Goal: Download file/media

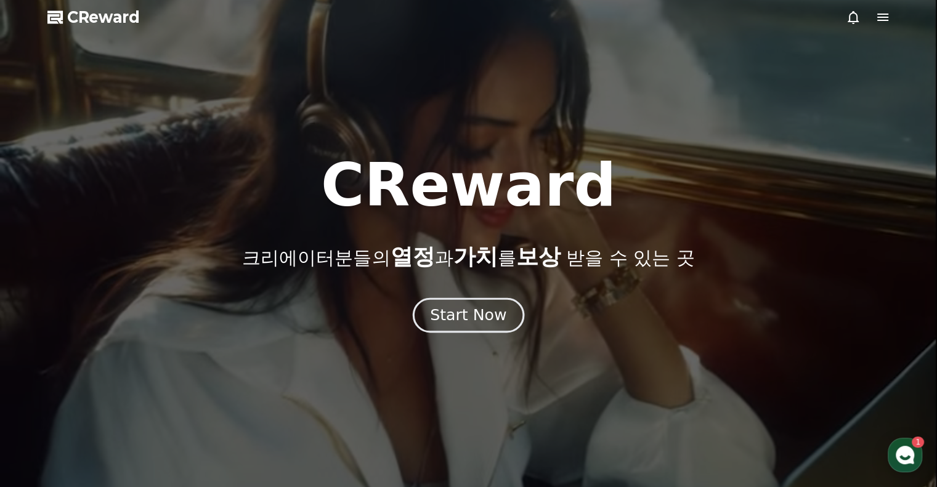
click at [474, 317] on div "Start Now" at bounding box center [468, 315] width 76 height 21
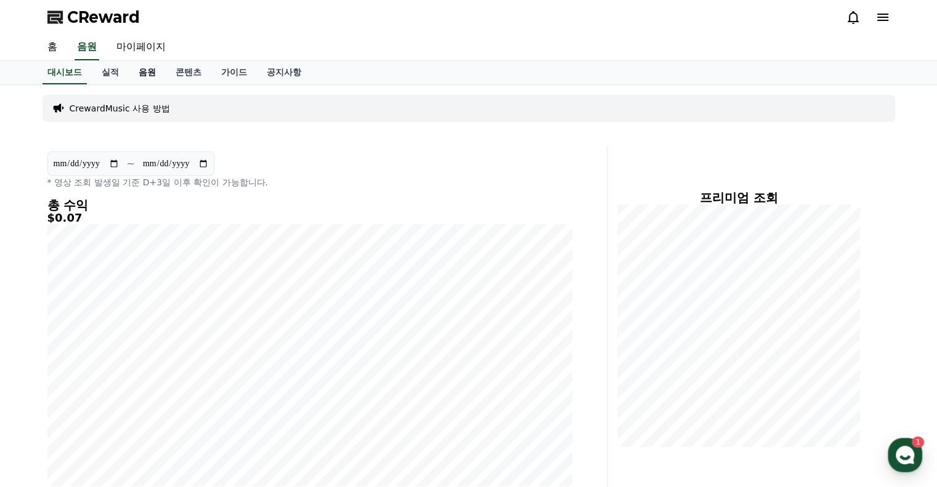
click at [152, 71] on link "음원" at bounding box center [147, 72] width 37 height 23
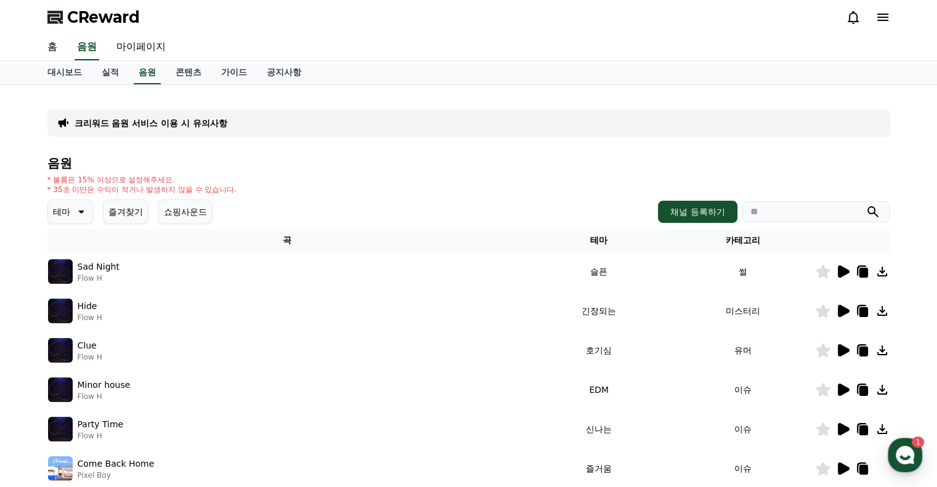
click at [839, 349] on icon at bounding box center [844, 350] width 12 height 12
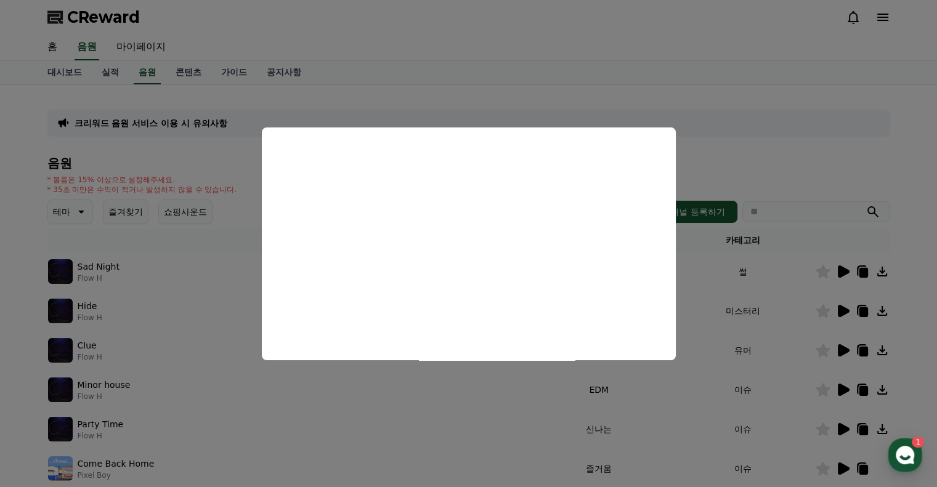
click at [230, 248] on button "close modal" at bounding box center [468, 243] width 937 height 487
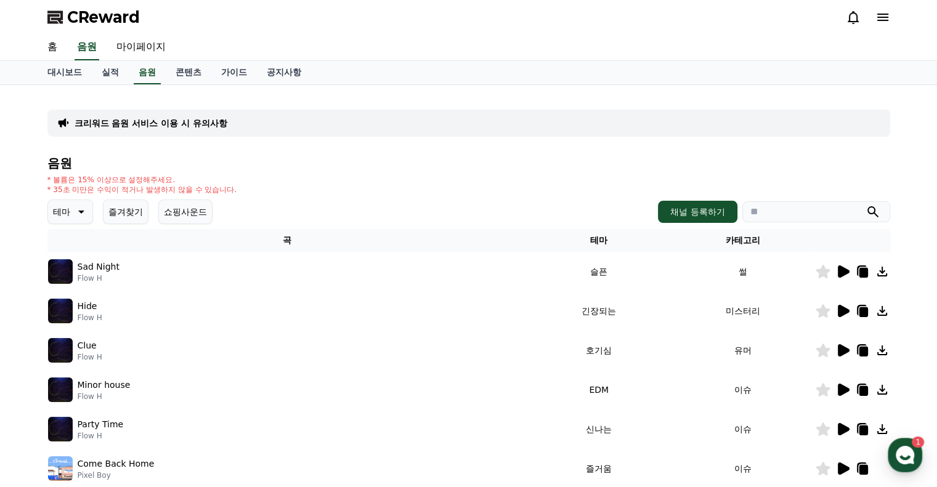
click at [843, 273] on icon at bounding box center [844, 272] width 12 height 12
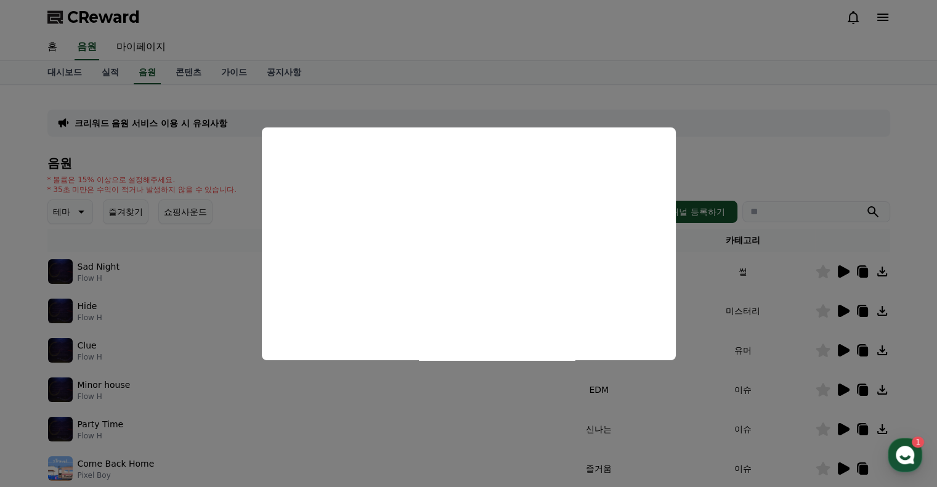
click at [218, 293] on button "close modal" at bounding box center [468, 243] width 937 height 487
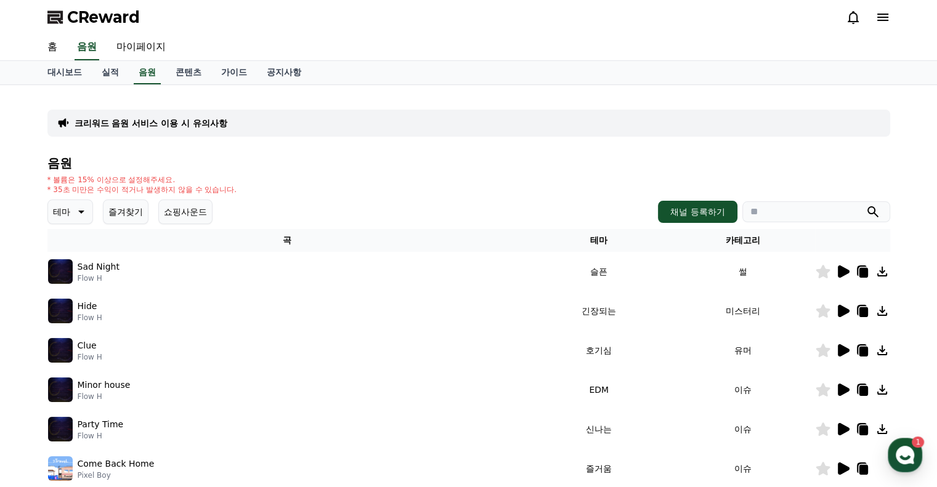
click at [844, 310] on icon at bounding box center [844, 311] width 12 height 12
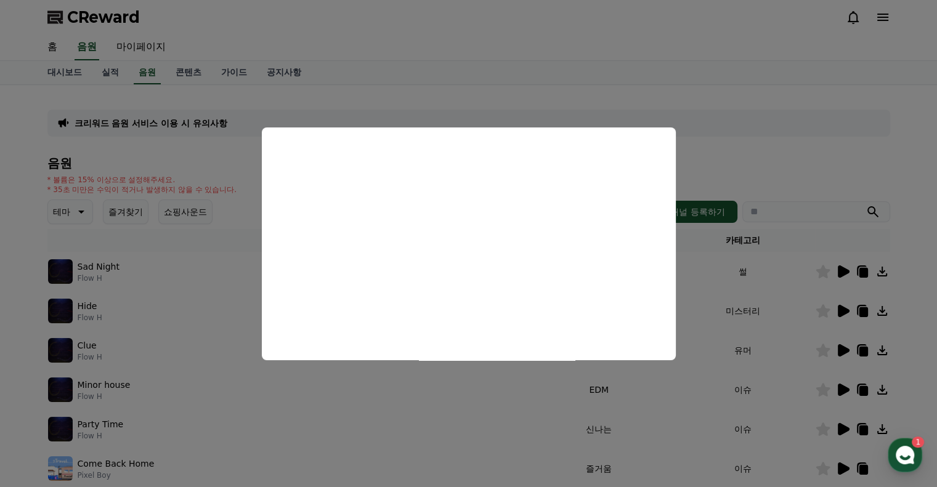
click at [247, 318] on button "close modal" at bounding box center [468, 243] width 937 height 487
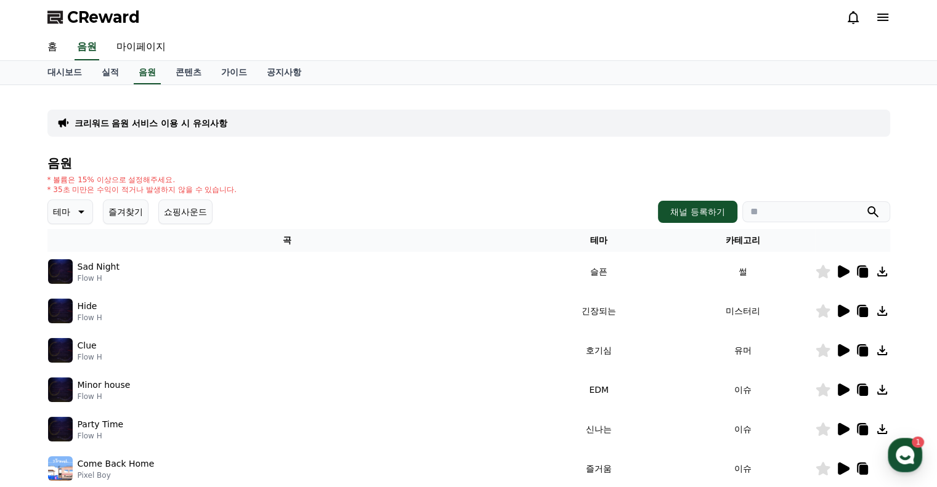
click at [838, 386] on icon at bounding box center [844, 390] width 12 height 12
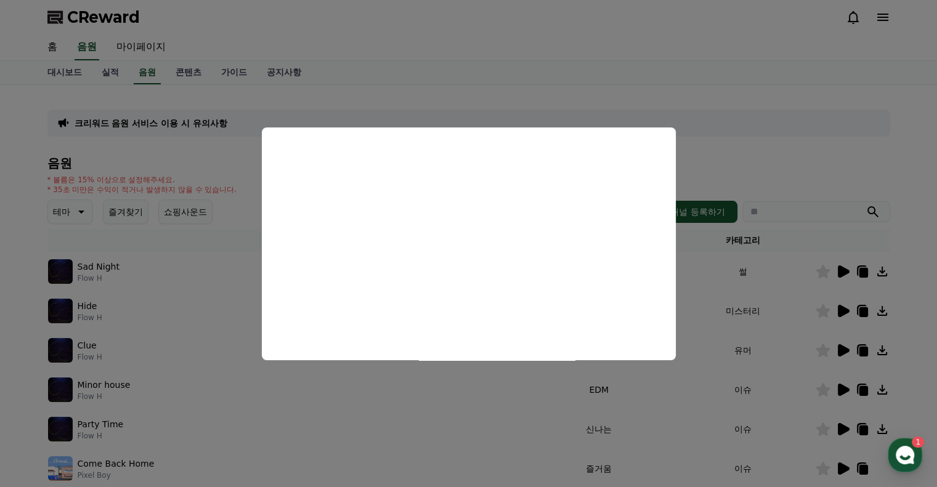
click at [373, 379] on button "close modal" at bounding box center [468, 243] width 937 height 487
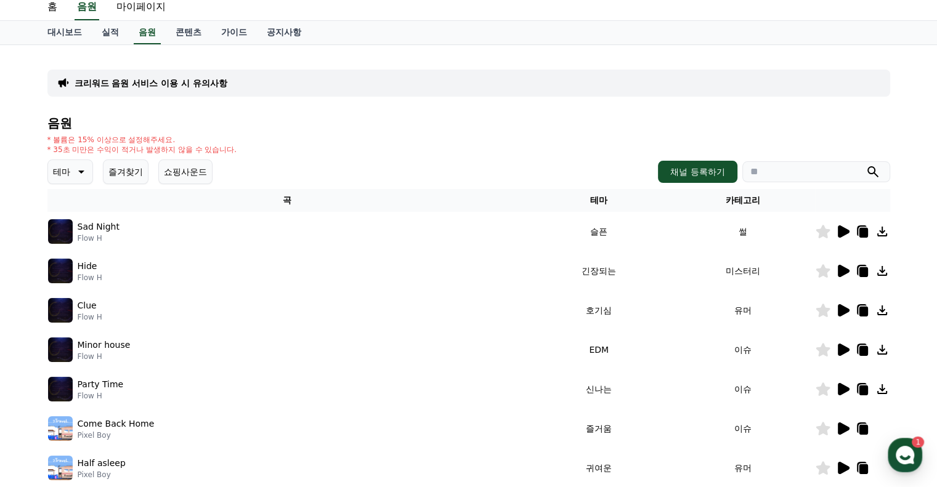
scroll to position [62, 0]
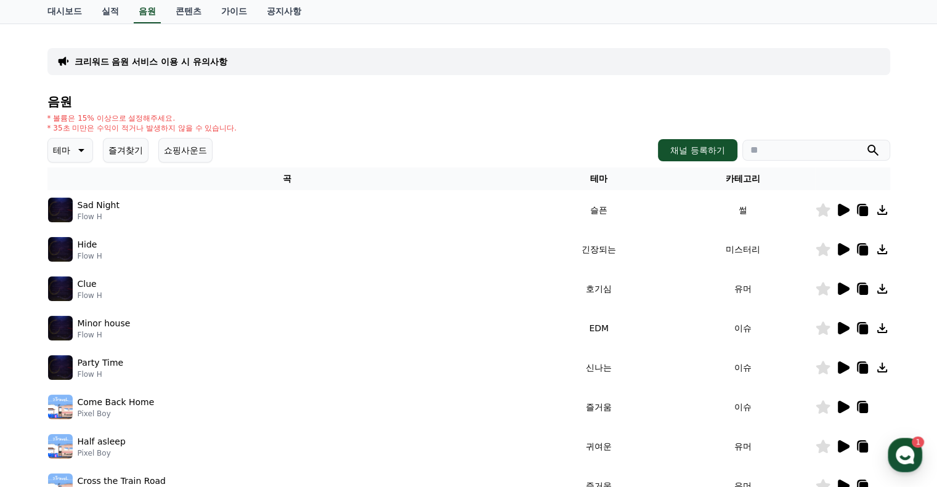
click at [845, 362] on icon at bounding box center [842, 367] width 15 height 15
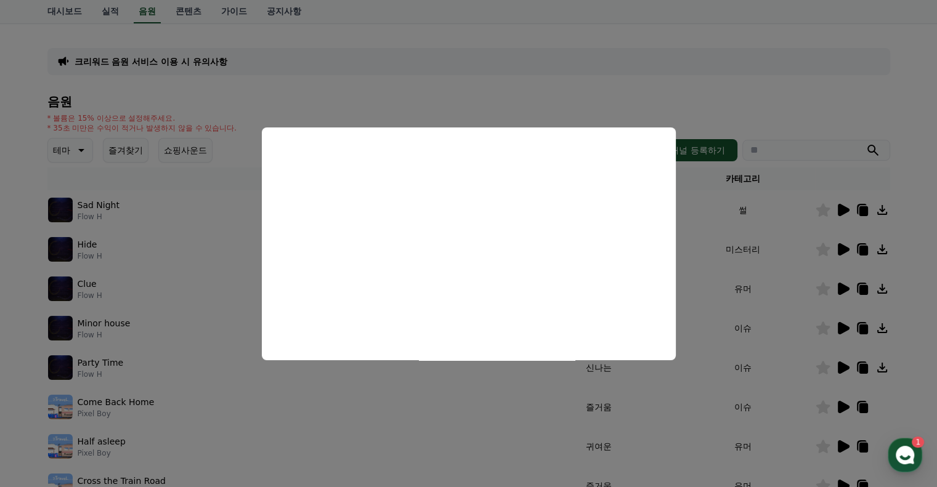
click at [244, 260] on button "close modal" at bounding box center [468, 243] width 937 height 487
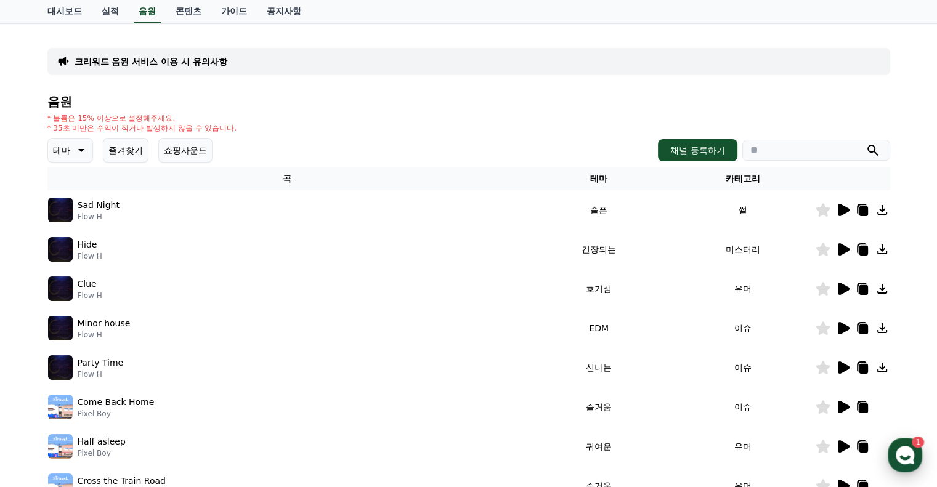
click at [903, 447] on use "button" at bounding box center [905, 455] width 18 height 18
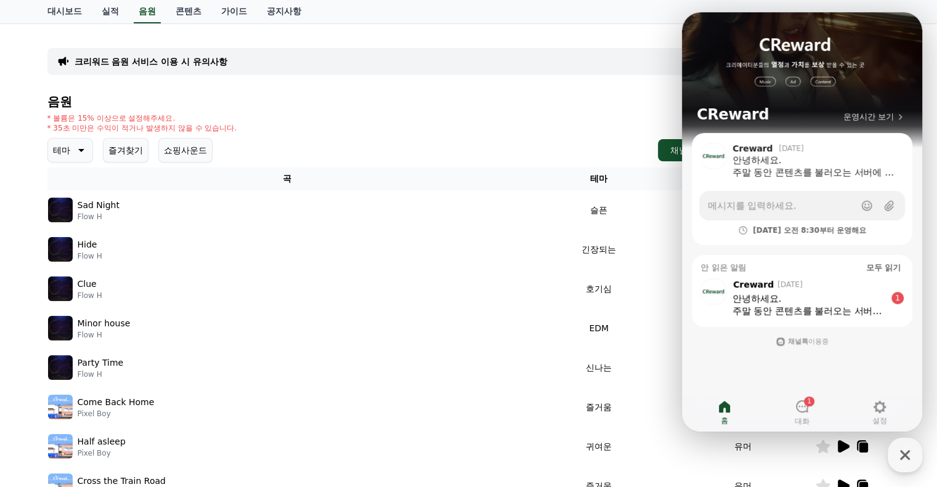
click at [835, 301] on div "안녕하세요." at bounding box center [809, 299] width 153 height 12
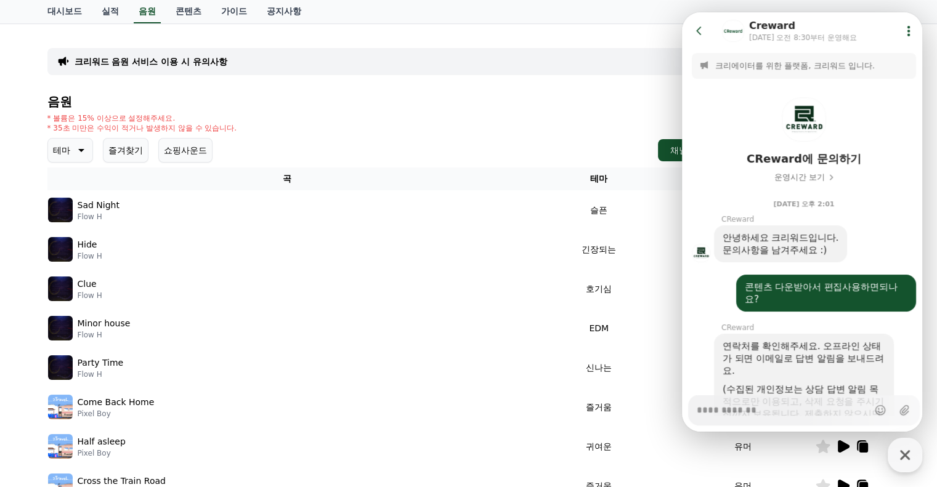
scroll to position [991, 0]
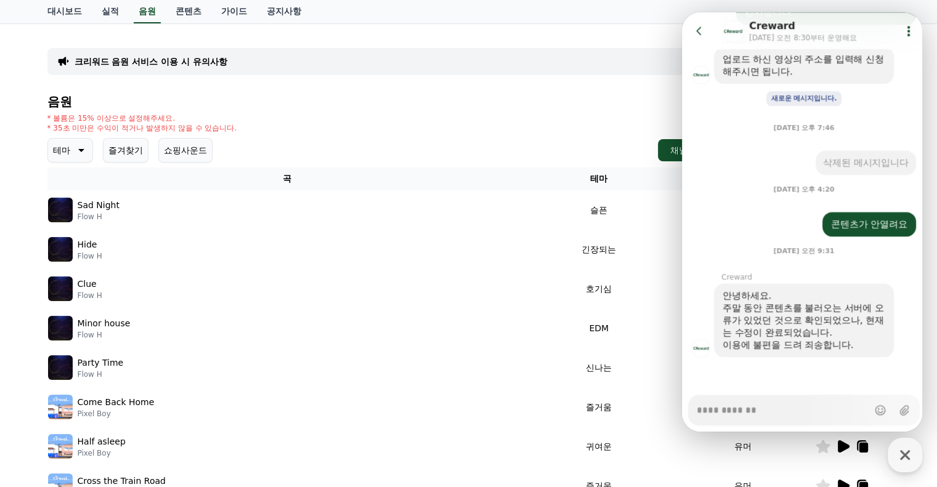
click at [506, 123] on div "* 볼륨은 15% 이상으로 설정해주세요. * 35초 미만은 수익이 적거나 발생하지 않을 수 있습니다." at bounding box center [468, 123] width 843 height 20
click at [912, 458] on icon "button" at bounding box center [905, 455] width 22 height 22
type textarea "*"
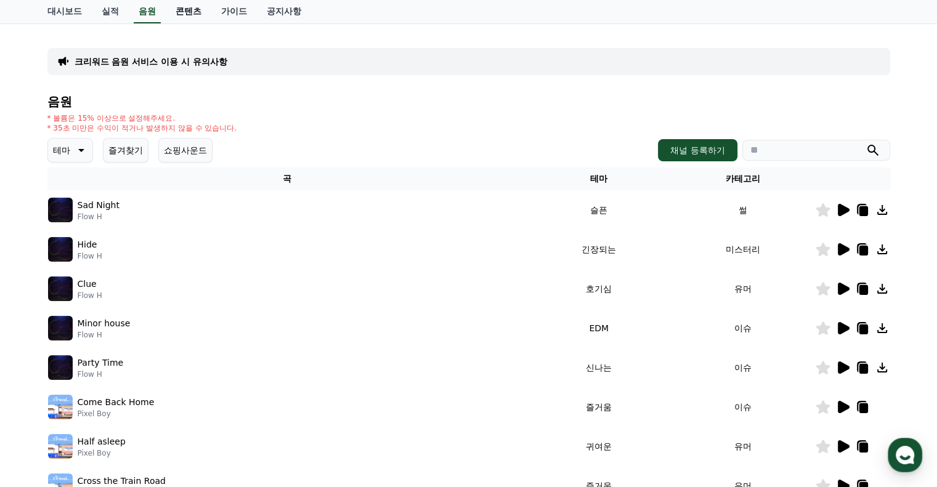
click at [190, 8] on link "콘텐츠" at bounding box center [189, 11] width 46 height 23
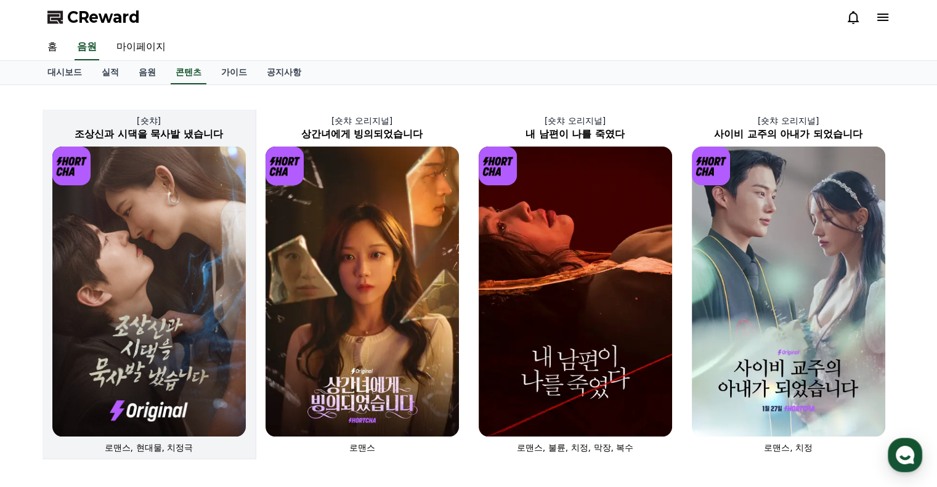
click at [185, 213] on img at bounding box center [148, 292] width 193 height 290
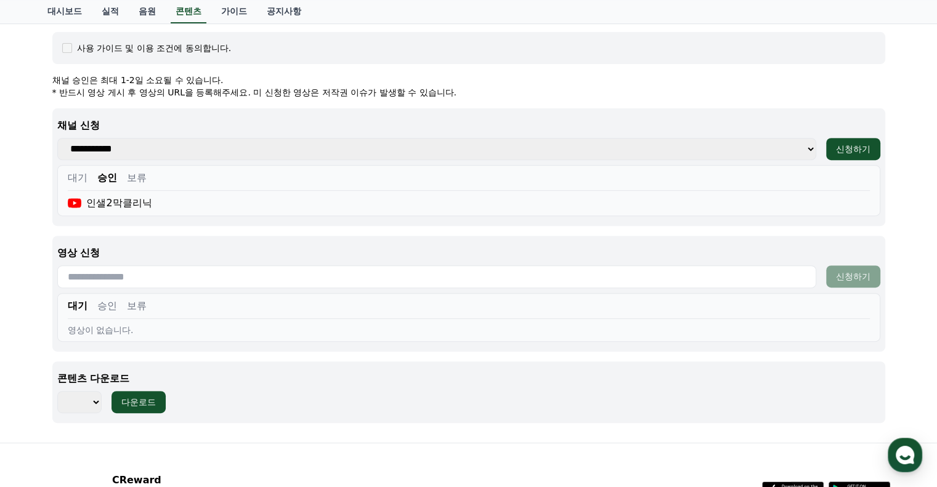
scroll to position [493, 0]
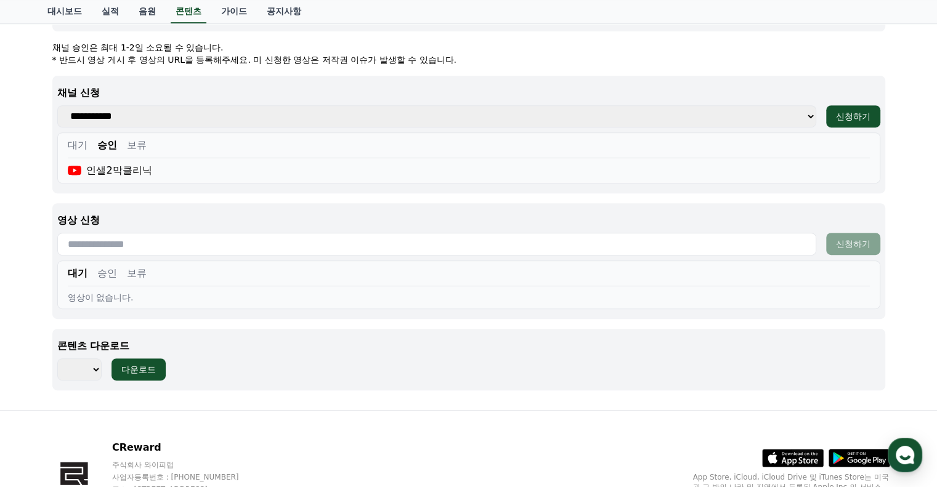
click at [99, 372] on select "*** *** *** *** *** *** *** *** *** *** *** *** *** *** *** *** *** *** *** ***…" at bounding box center [79, 370] width 44 height 22
click at [57, 359] on select "*** *** *** *** *** *** *** *** *** *** *** *** *** *** *** *** *** *** *** ***…" at bounding box center [79, 370] width 44 height 22
click at [140, 368] on div "다운로드" at bounding box center [138, 370] width 35 height 12
click at [94, 369] on select "*** *** *** *** *** *** *** *** *** *** *** *** *** *** *** *** *** *** *** ***…" at bounding box center [79, 370] width 44 height 22
click at [57, 359] on select "*** *** *** *** *** *** *** *** *** *** *** *** *** *** *** *** *** *** *** ***…" at bounding box center [79, 370] width 44 height 22
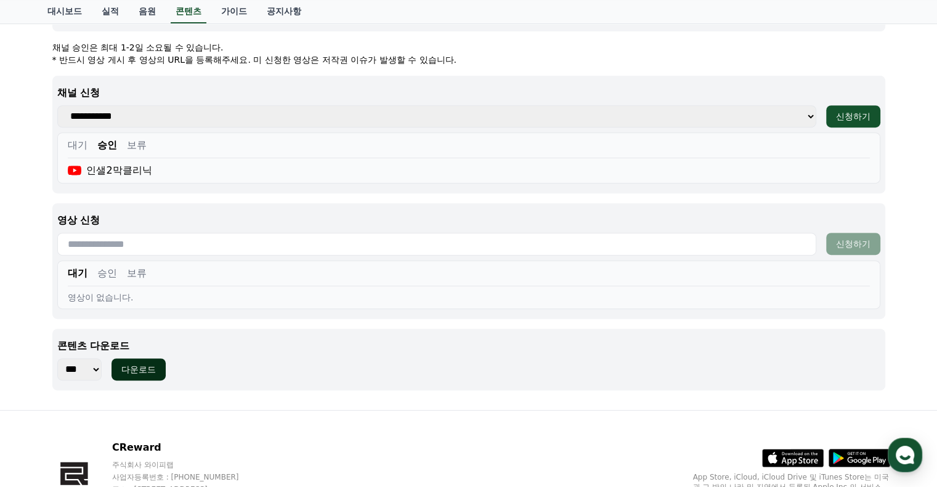
click at [149, 365] on div "다운로드" at bounding box center [138, 370] width 35 height 12
click at [99, 368] on select "*** *** *** *** *** *** *** *** *** *** *** *** *** *** *** *** *** *** *** ***…" at bounding box center [79, 370] width 44 height 22
select select "**********"
click at [57, 359] on select "*** *** *** *** *** *** *** *** *** *** *** *** *** *** *** *** *** *** *** ***…" at bounding box center [79, 370] width 44 height 22
click at [155, 372] on div "다운로드" at bounding box center [138, 370] width 35 height 12
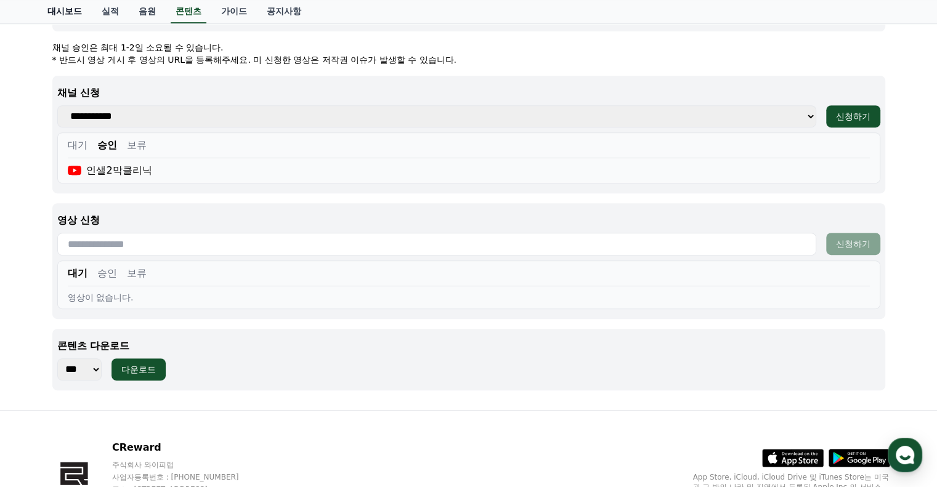
click at [62, 8] on link "대시보드" at bounding box center [65, 11] width 54 height 23
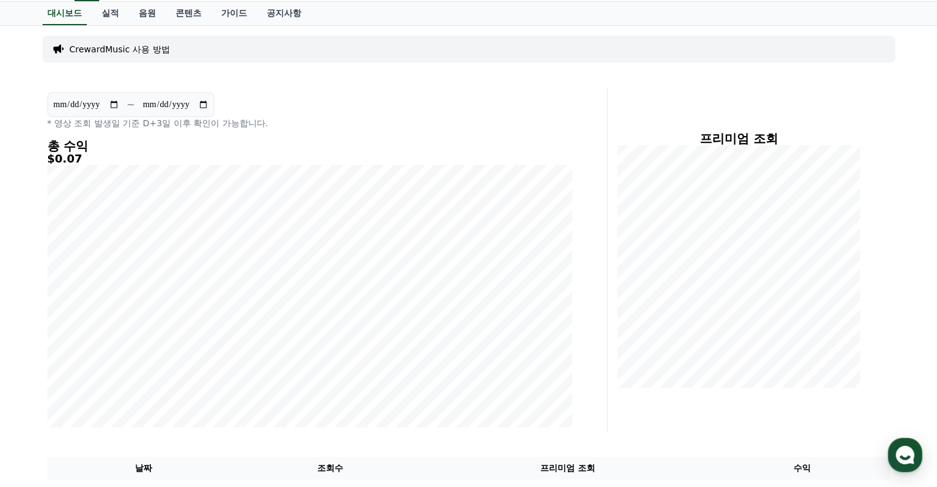
scroll to position [62, 0]
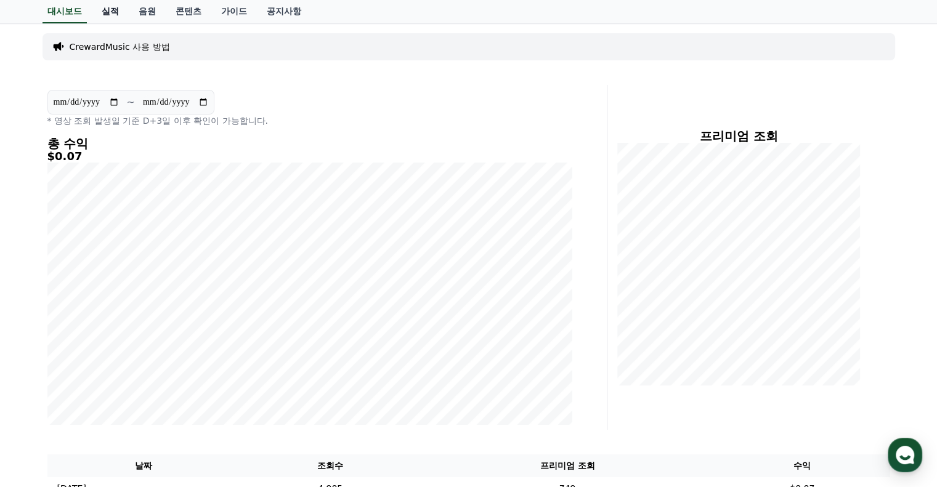
click at [107, 11] on link "실적" at bounding box center [110, 11] width 37 height 23
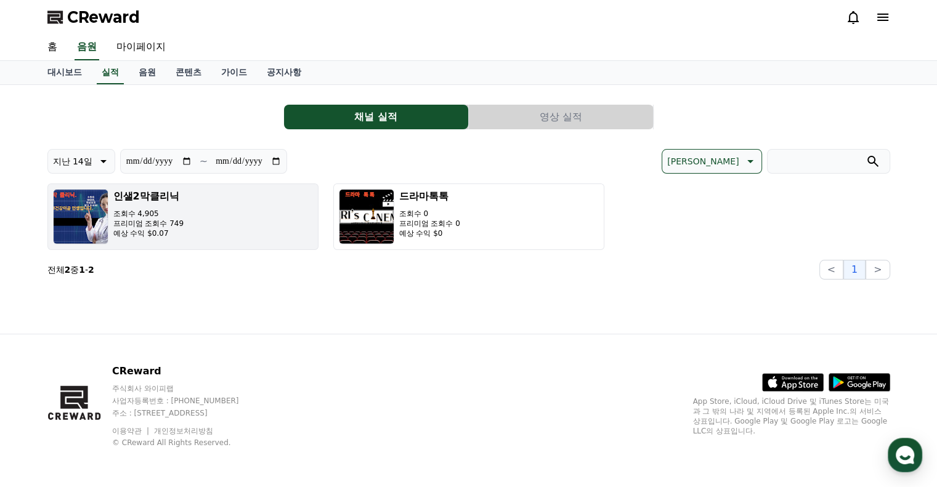
click at [142, 205] on div "인샐2막클리닉 조회수 4,905 프리미엄 조회수 749 예상 수익 $0.07" at bounding box center [148, 216] width 71 height 55
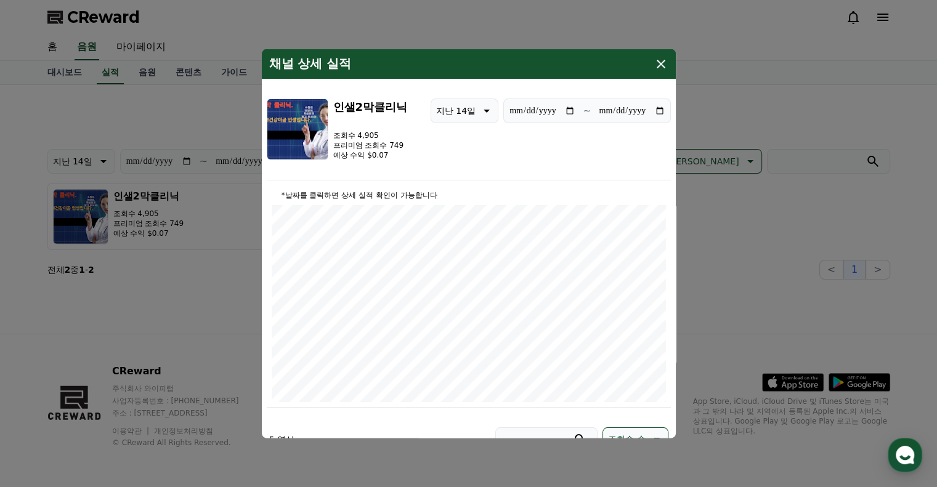
click at [69, 71] on button "close modal" at bounding box center [468, 243] width 937 height 487
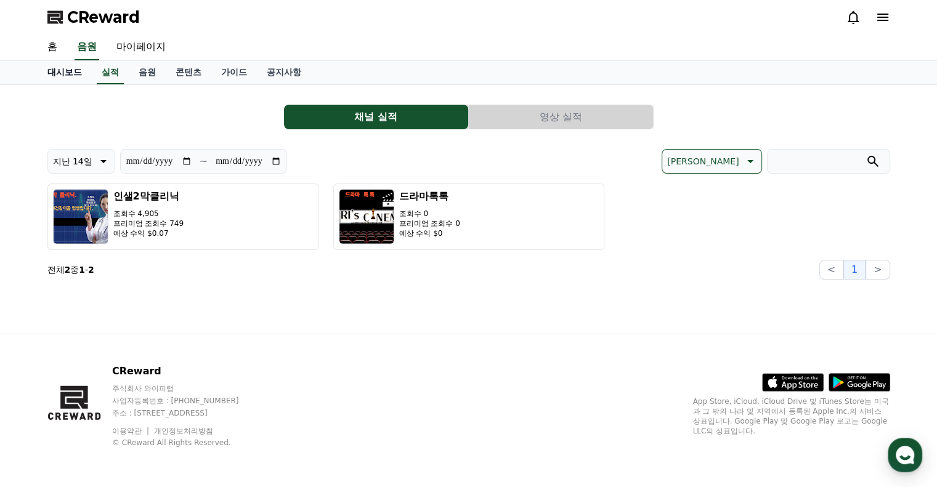
click at [63, 73] on link "대시보드" at bounding box center [65, 72] width 54 height 23
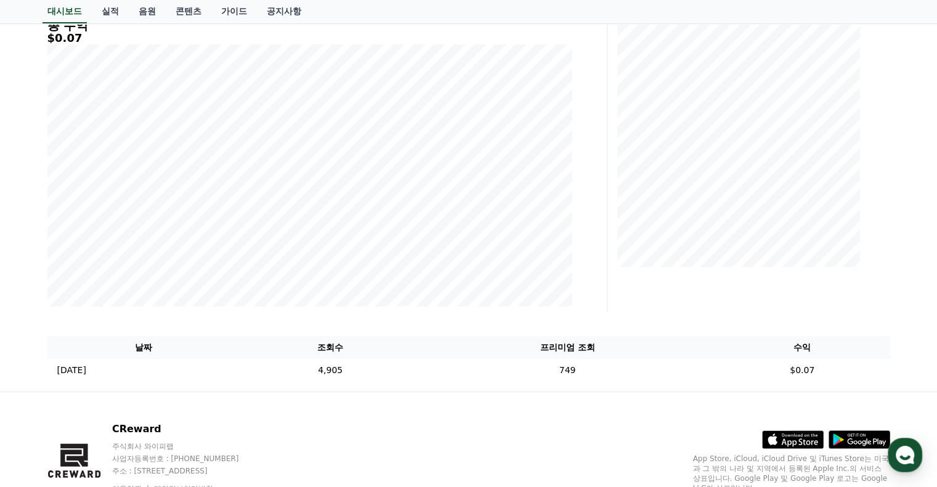
scroll to position [237, 0]
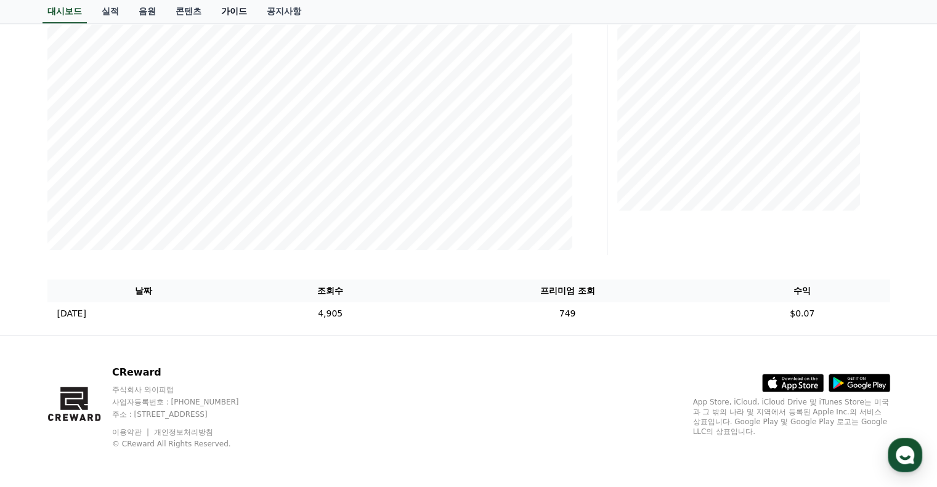
click at [237, 12] on link "가이드" at bounding box center [234, 11] width 46 height 23
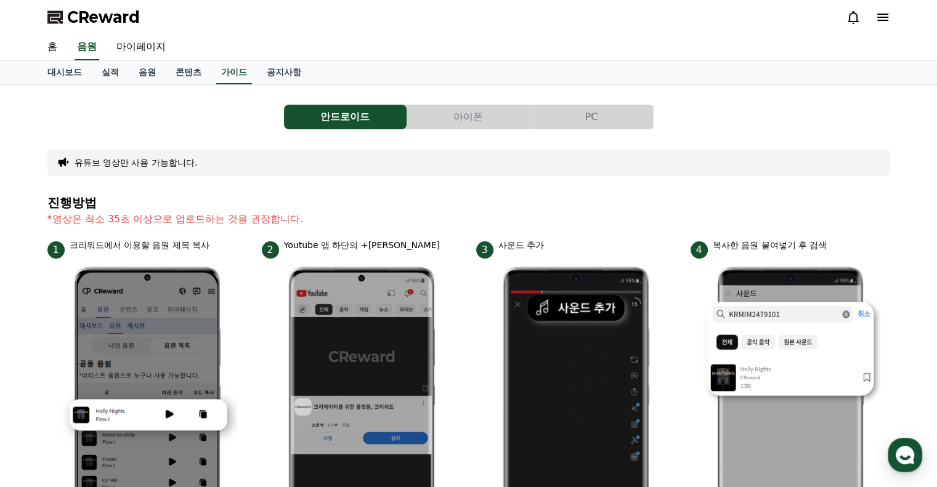
click at [585, 115] on button "PC" at bounding box center [591, 117] width 123 height 25
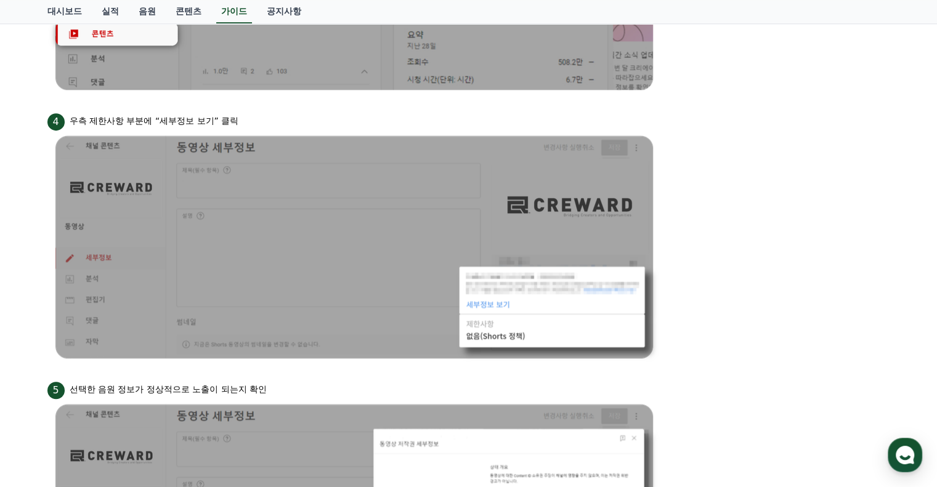
scroll to position [895, 0]
